Goal: Use online tool/utility: Utilize a website feature to perform a specific function

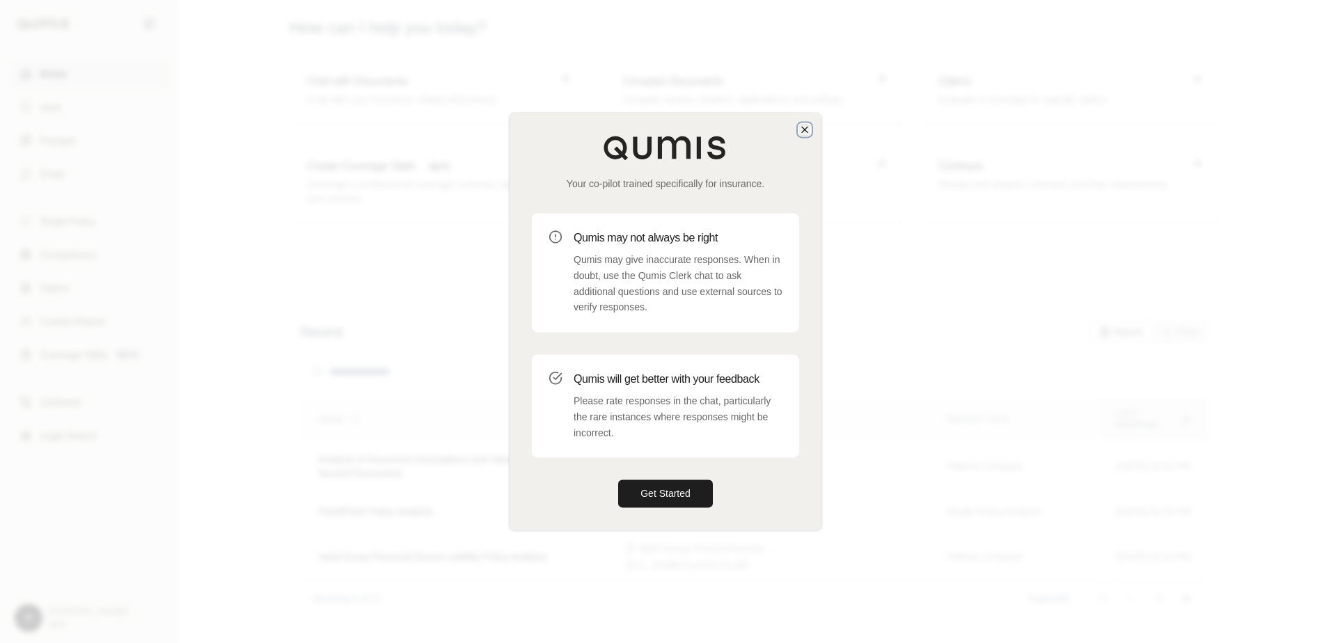
click at [806, 132] on icon "button" at bounding box center [805, 130] width 6 height 6
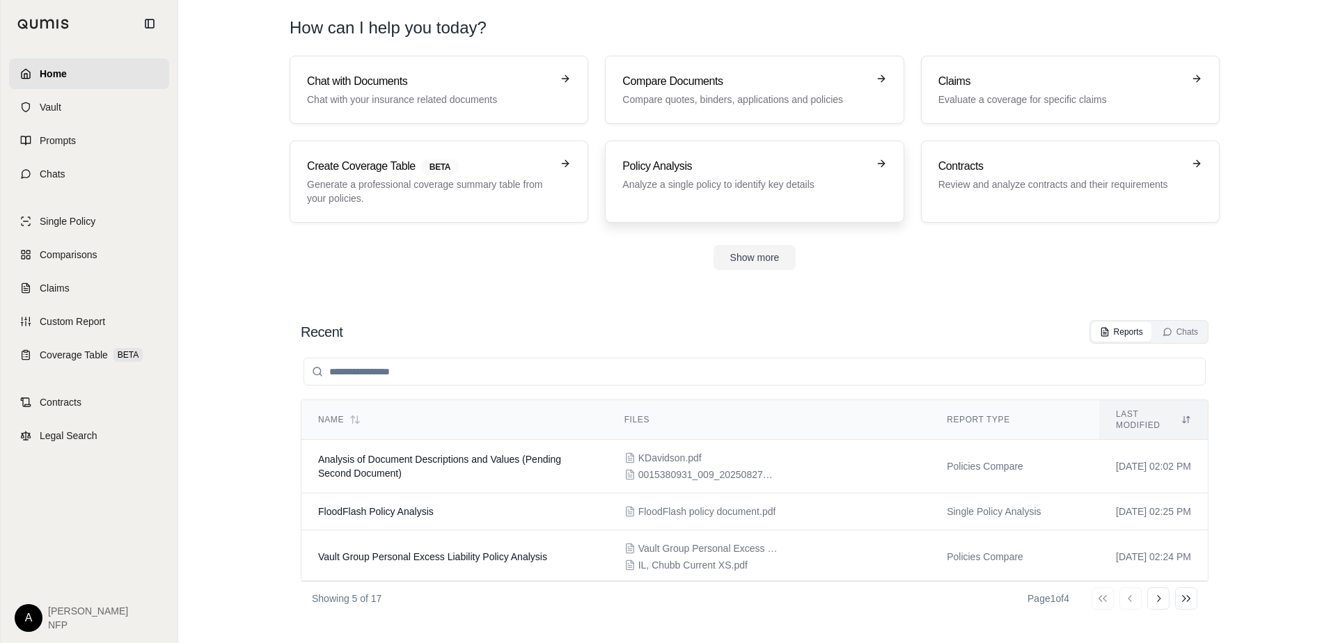
click at [740, 175] on div "Policy Analysis Analyze a single policy to identify key details" at bounding box center [745, 174] width 244 height 33
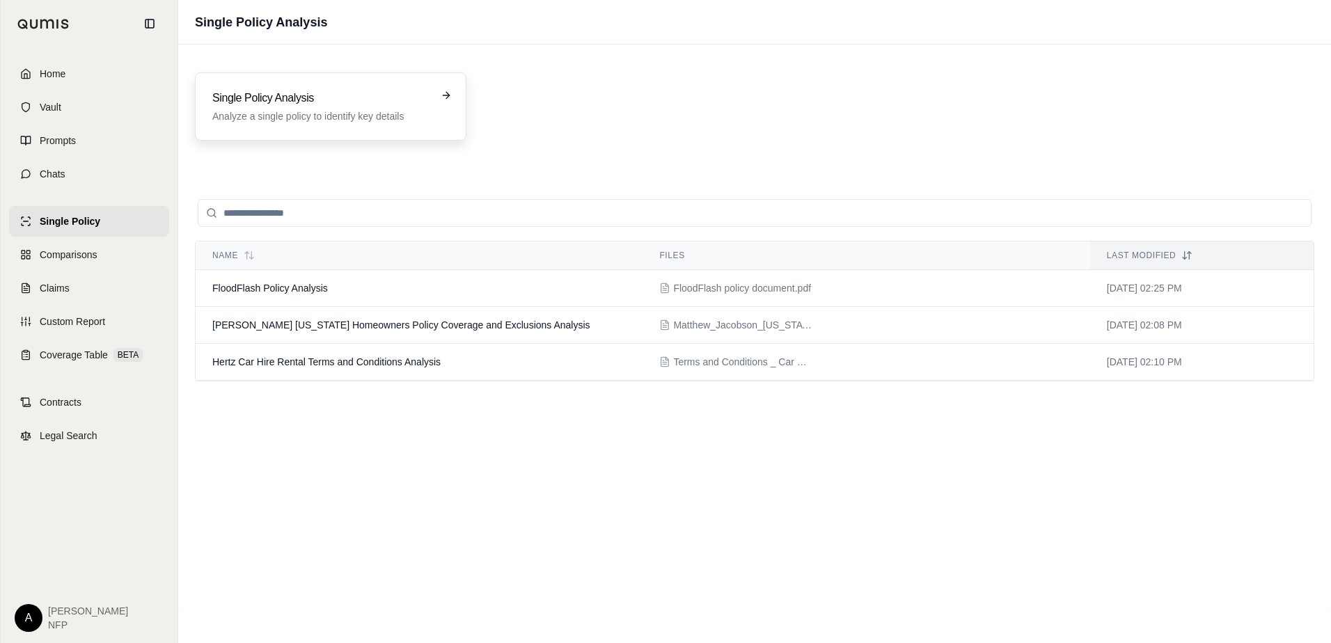
click at [354, 119] on p "Analyze a single policy to identify key details" at bounding box center [320, 116] width 217 height 14
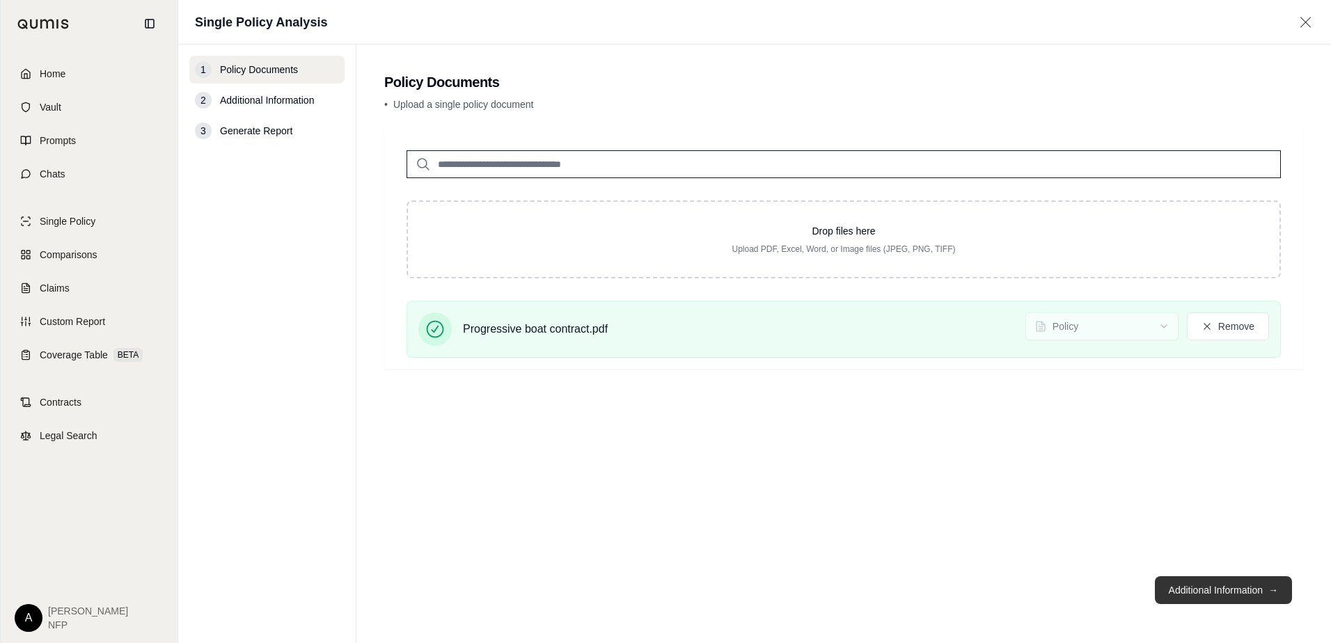
click at [1189, 593] on button "Additional Information →" at bounding box center [1223, 591] width 137 height 28
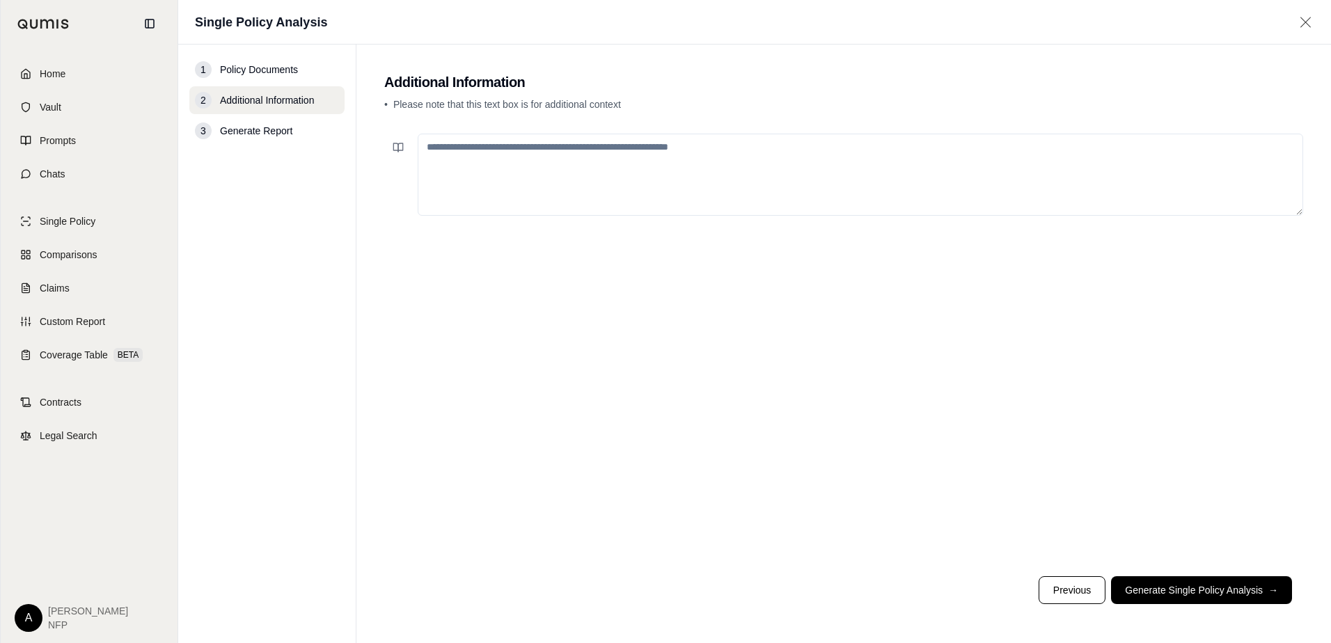
click at [567, 134] on textarea at bounding box center [861, 175] width 886 height 82
type textarea "**********"
click at [1229, 593] on button "Generate Single Policy Analysis →" at bounding box center [1201, 591] width 181 height 28
